Goal: Task Accomplishment & Management: Use online tool/utility

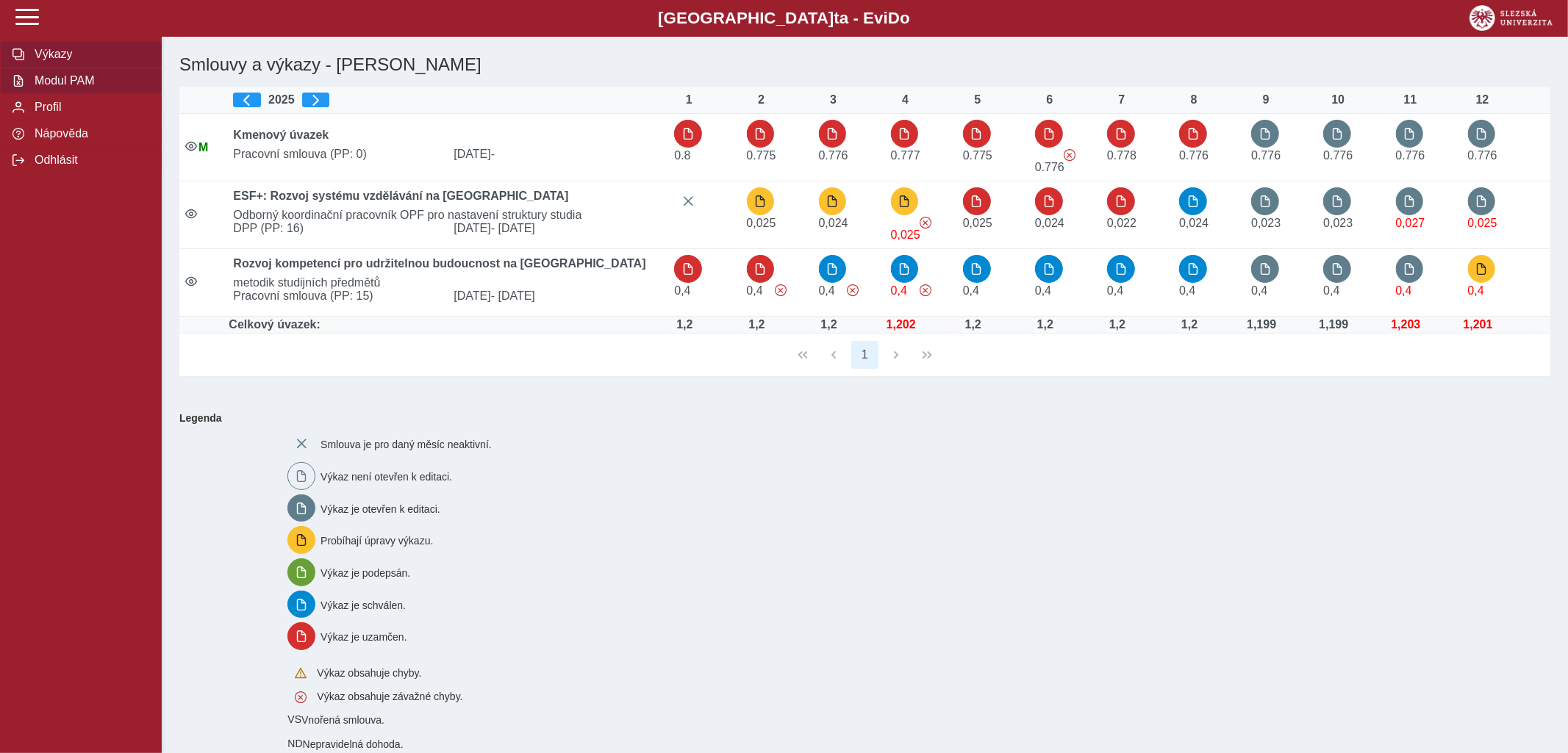
click at [44, 88] on span "Modul PAM" at bounding box center [90, 80] width 119 height 13
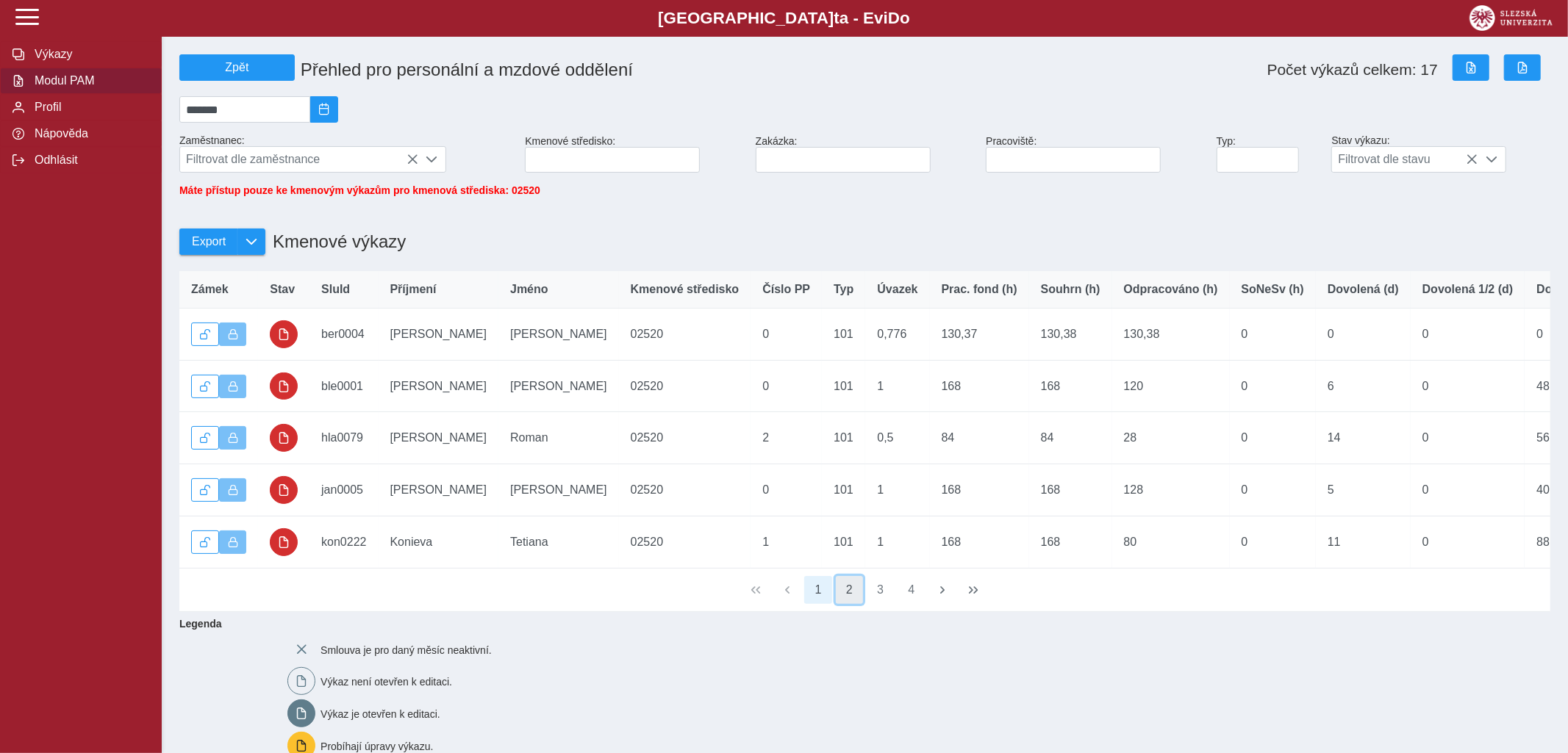
click at [853, 603] on button "2" at bounding box center [850, 590] width 28 height 28
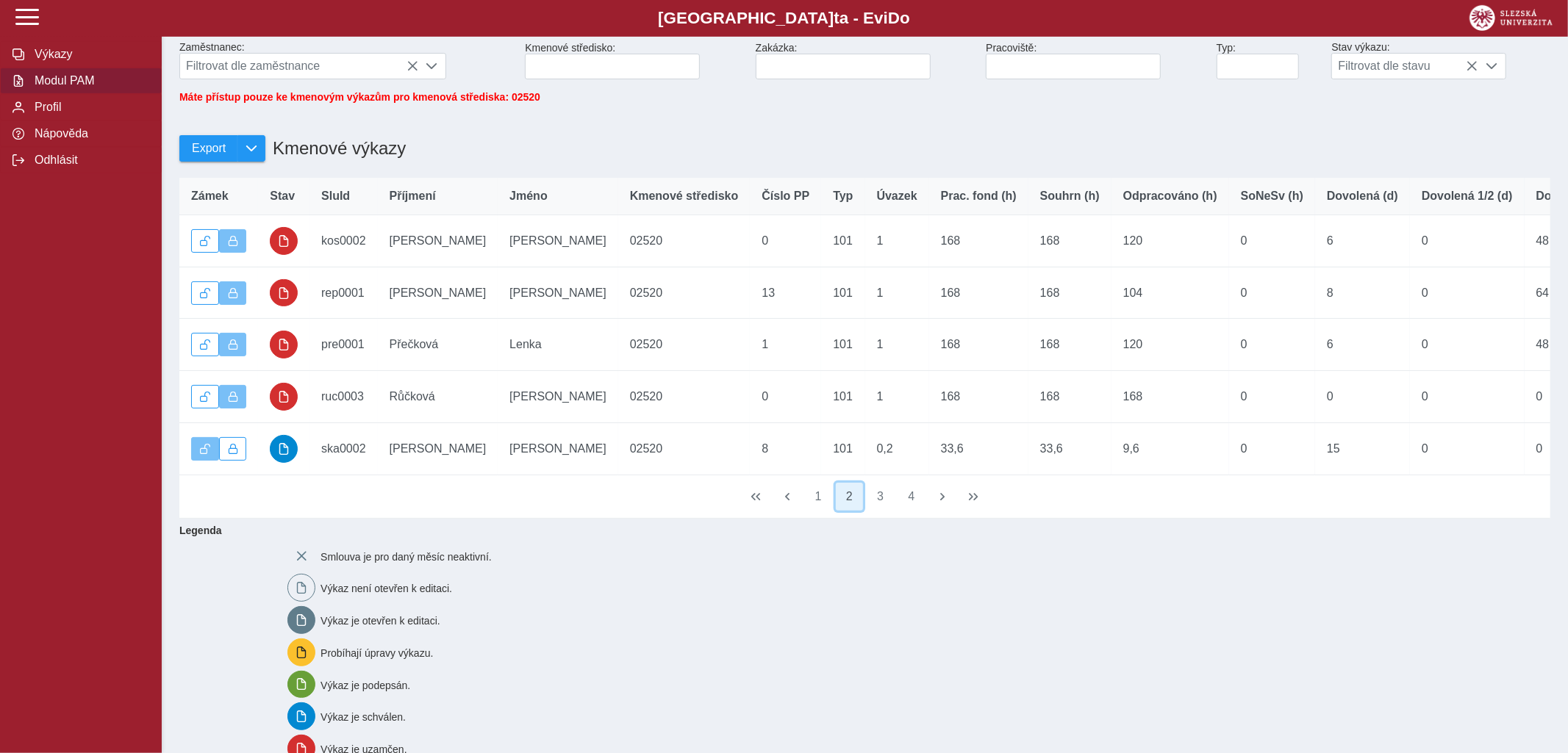
scroll to position [155, 0]
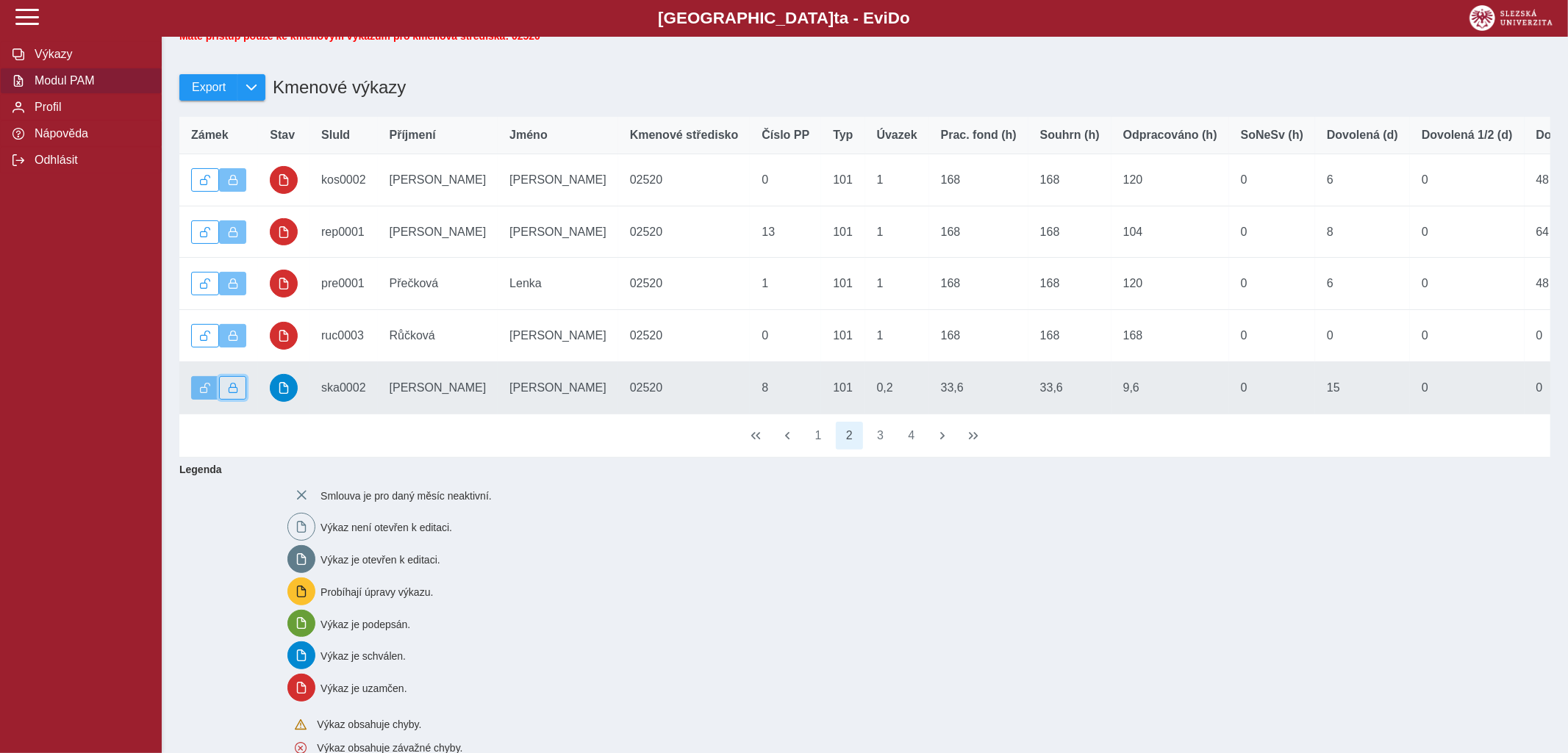
click at [232, 393] on span "button" at bounding box center [233, 388] width 10 height 10
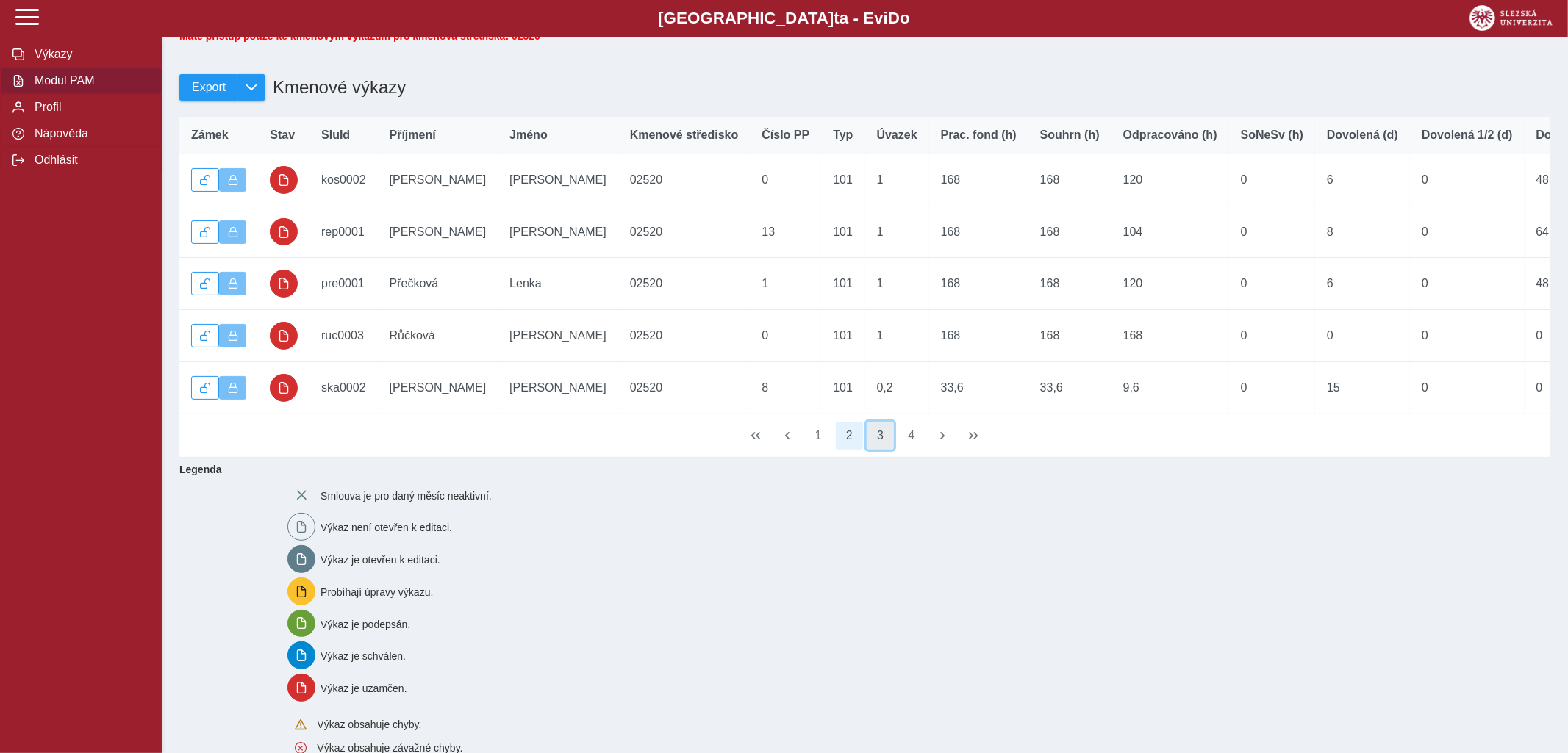
click at [878, 449] on button "3" at bounding box center [880, 436] width 28 height 28
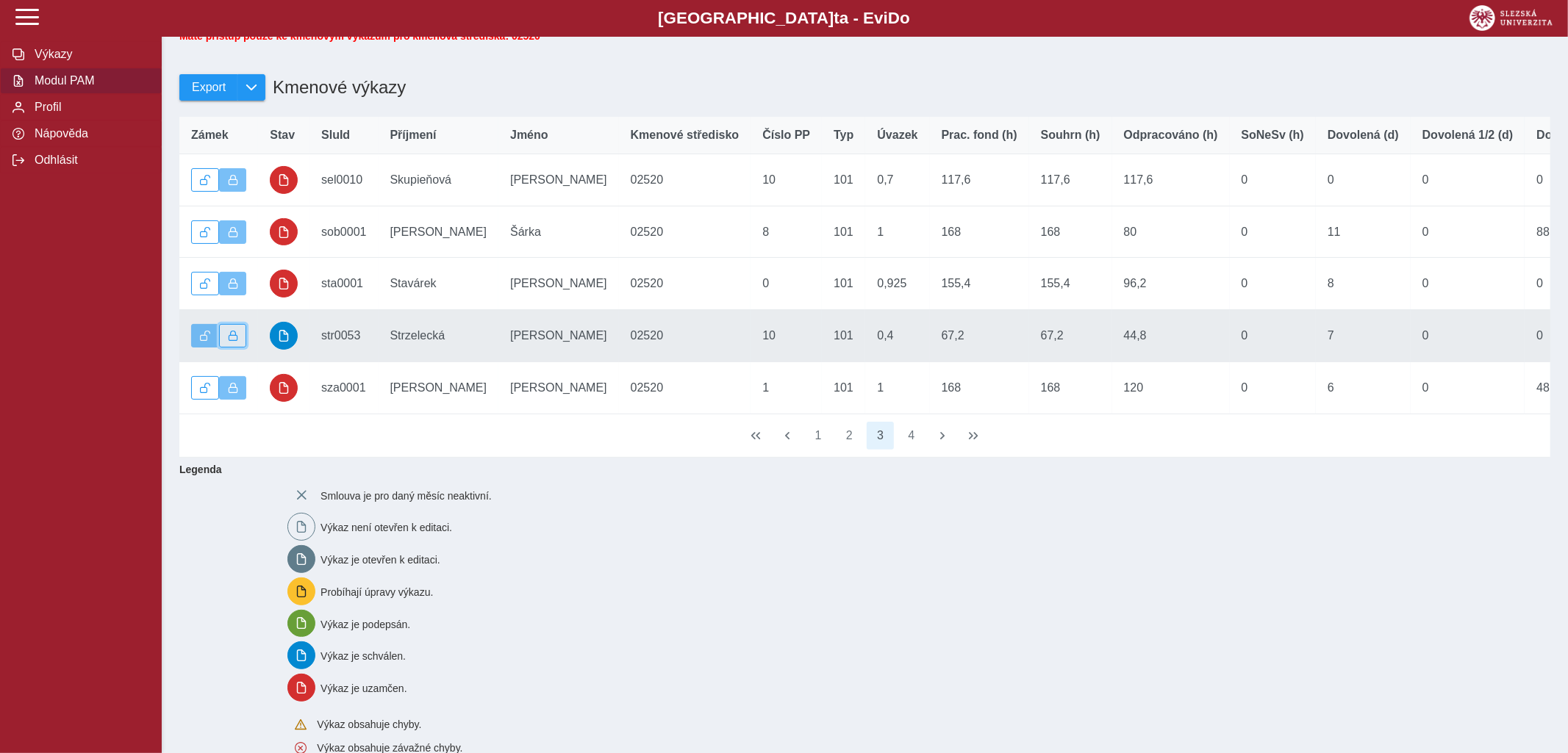
click at [232, 341] on span "button" at bounding box center [233, 336] width 10 height 10
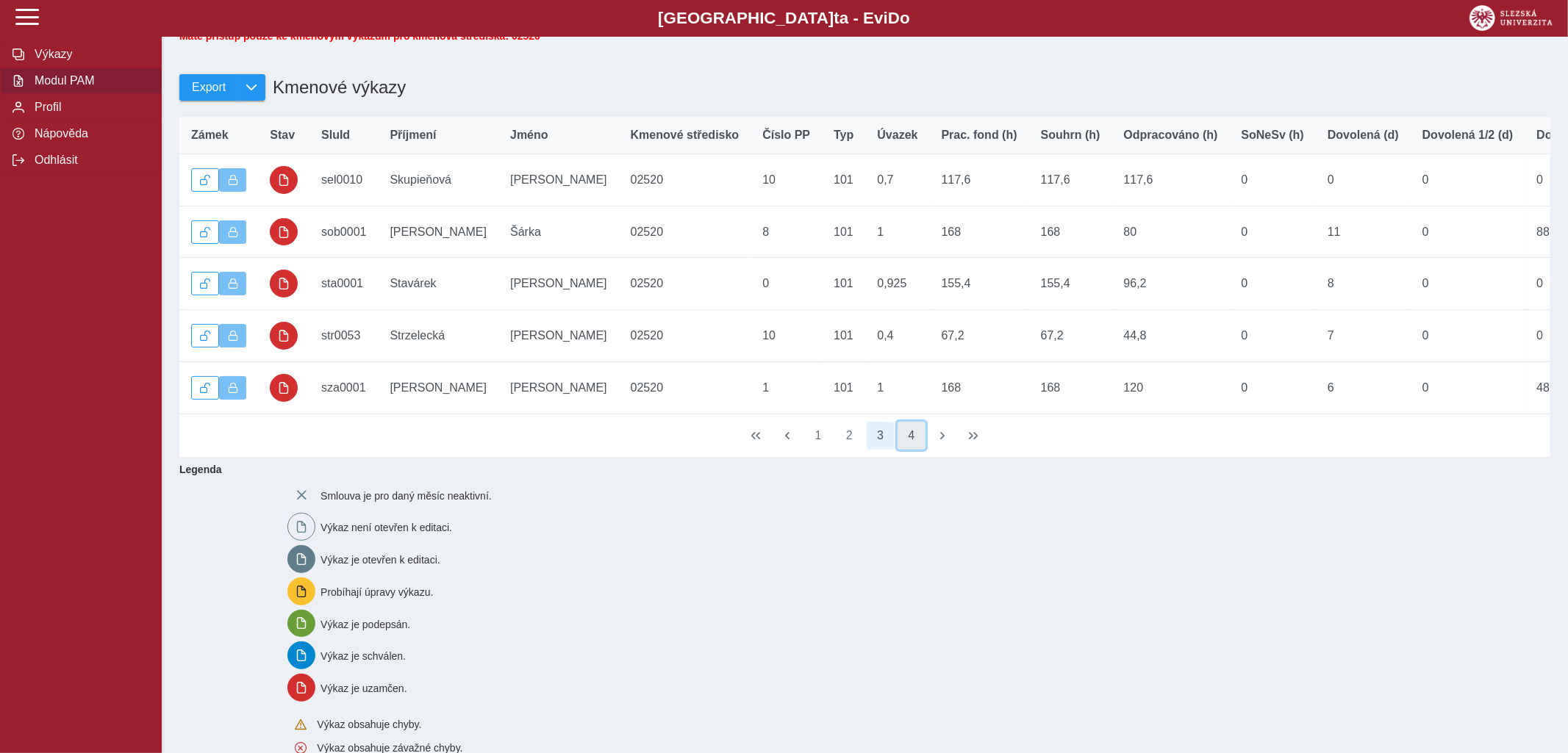
click at [910, 445] on button "4" at bounding box center [912, 436] width 28 height 28
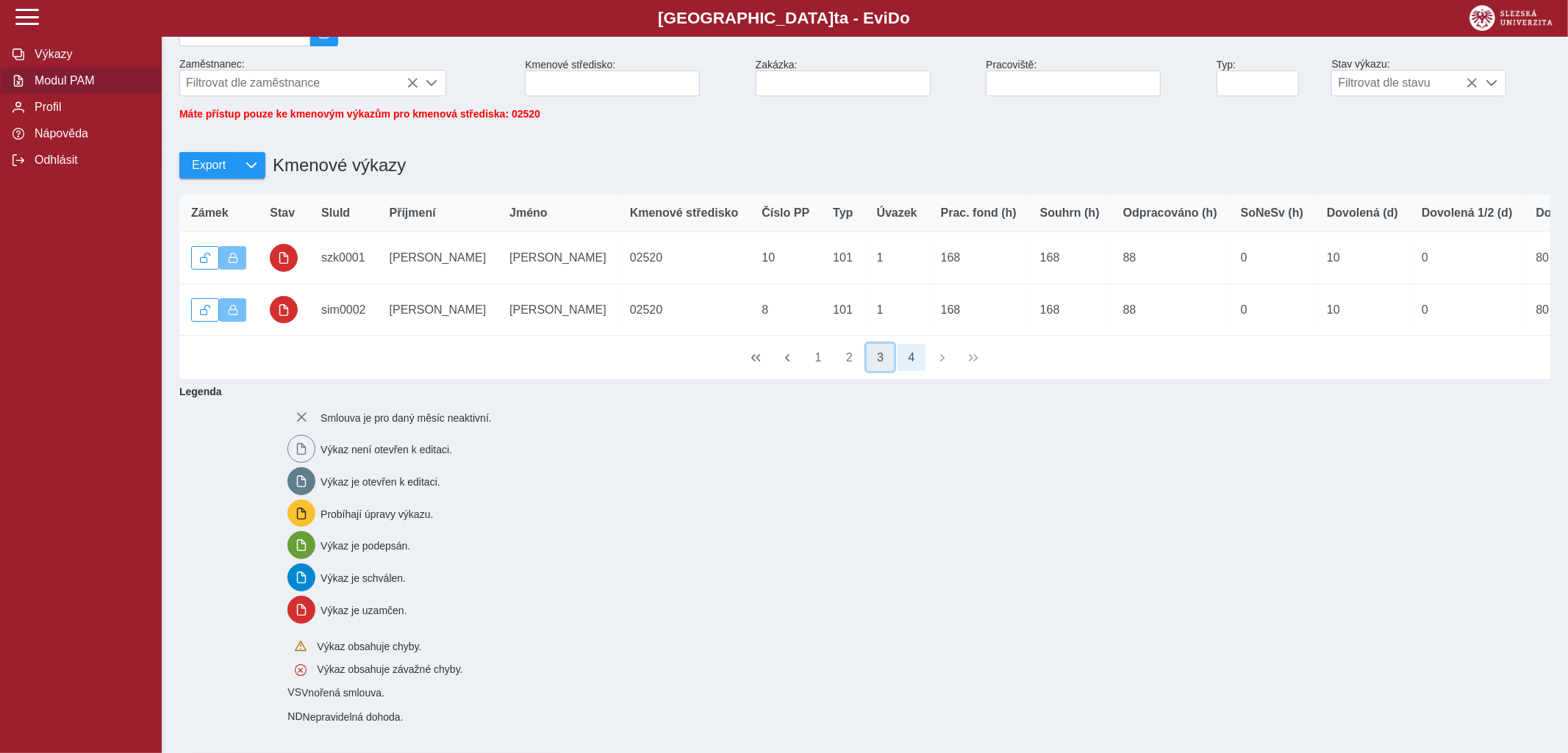
click at [880, 355] on button "3" at bounding box center [880, 358] width 28 height 28
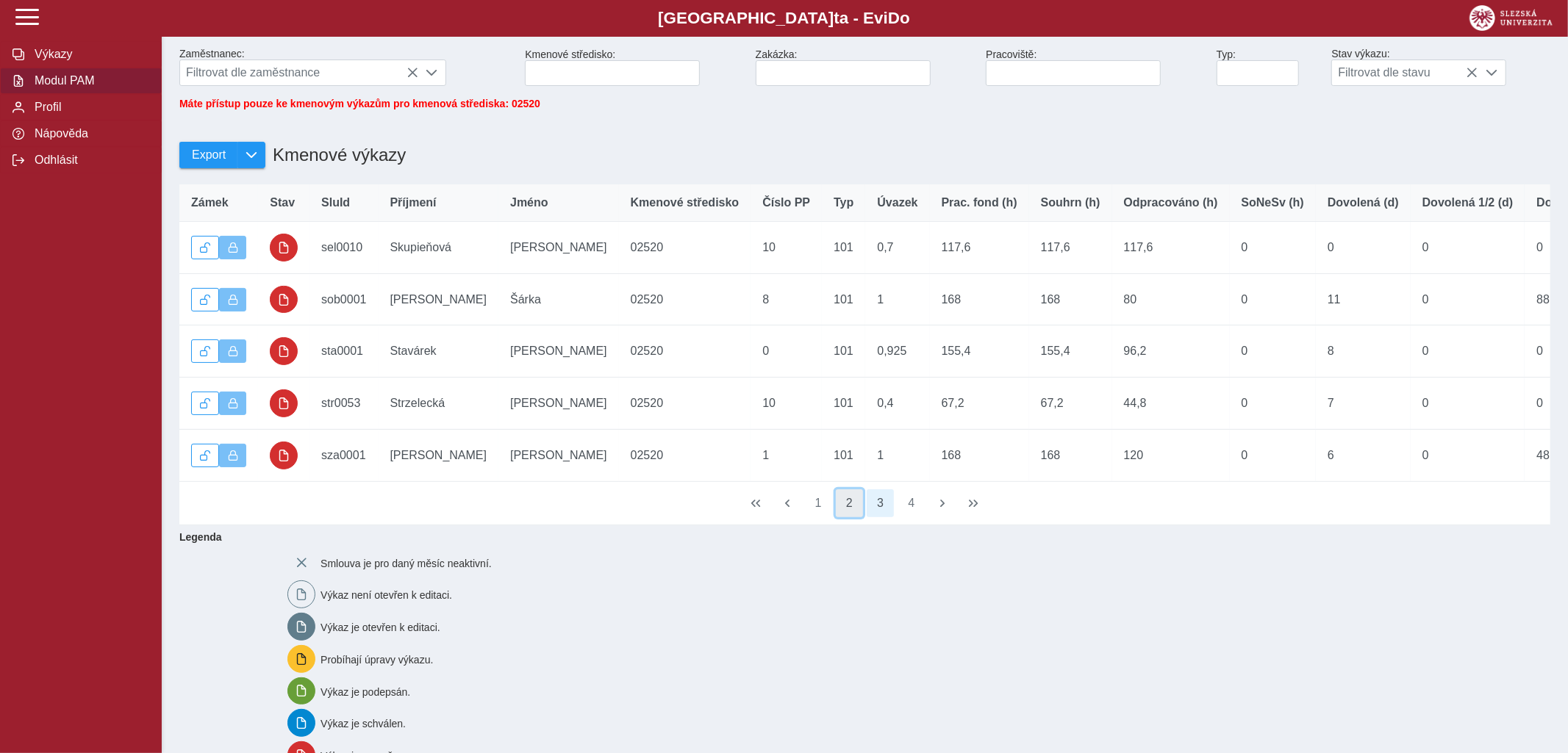
click at [850, 516] on button "2" at bounding box center [850, 504] width 28 height 28
click at [820, 515] on button "1" at bounding box center [818, 504] width 28 height 28
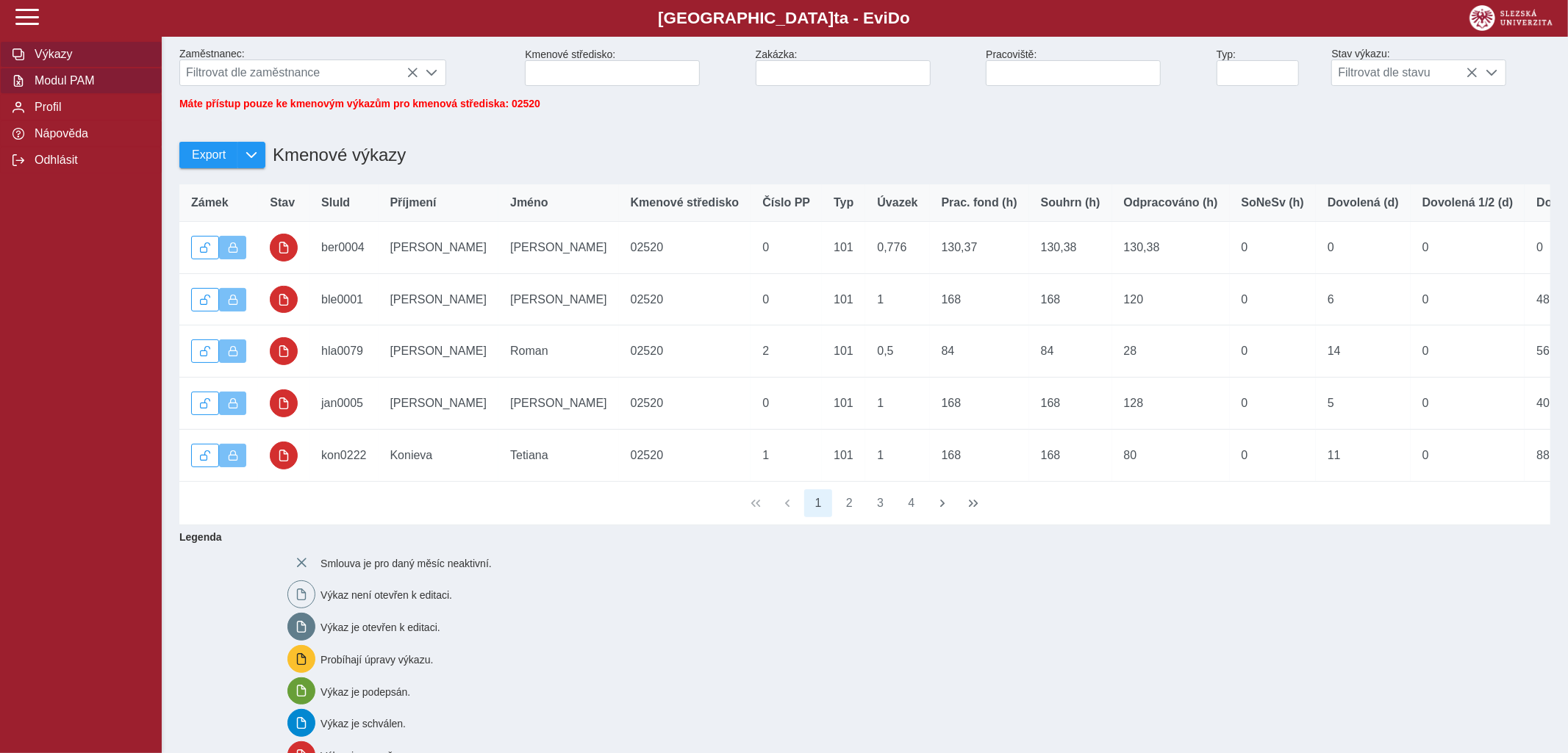
click at [59, 61] on span "Výkazy" at bounding box center [90, 53] width 119 height 13
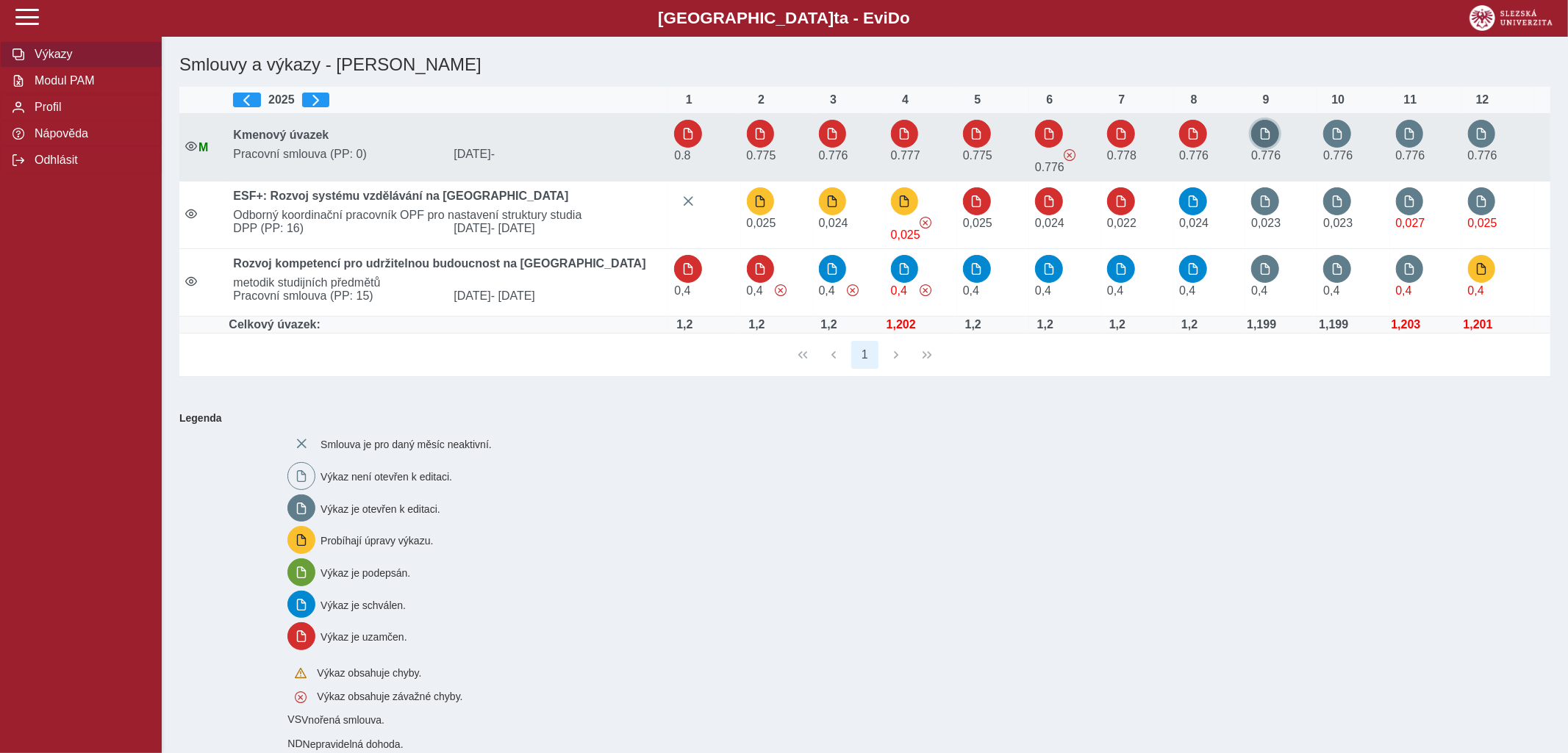
click at [1270, 134] on span "button" at bounding box center [1265, 134] width 12 height 12
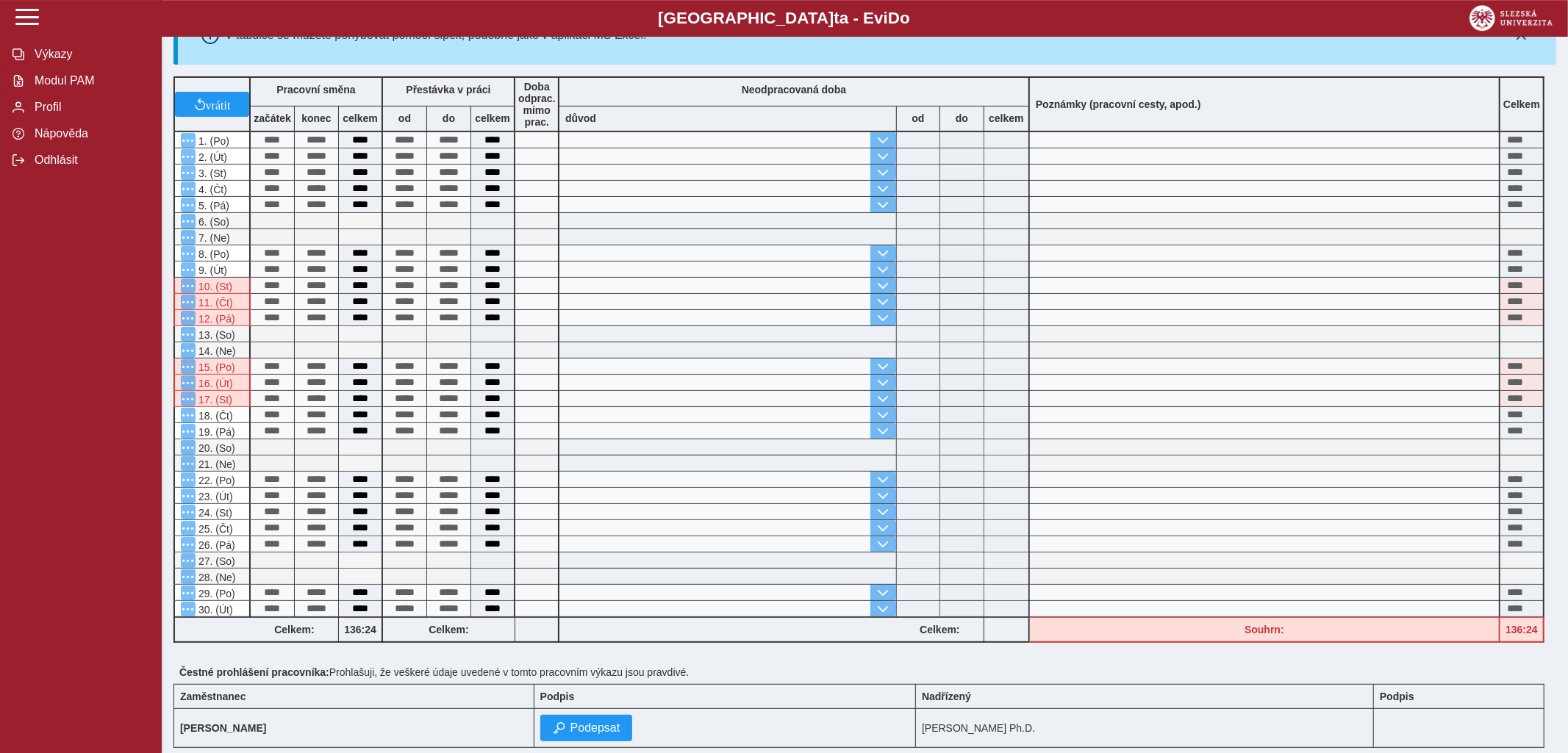
scroll to position [291, 0]
